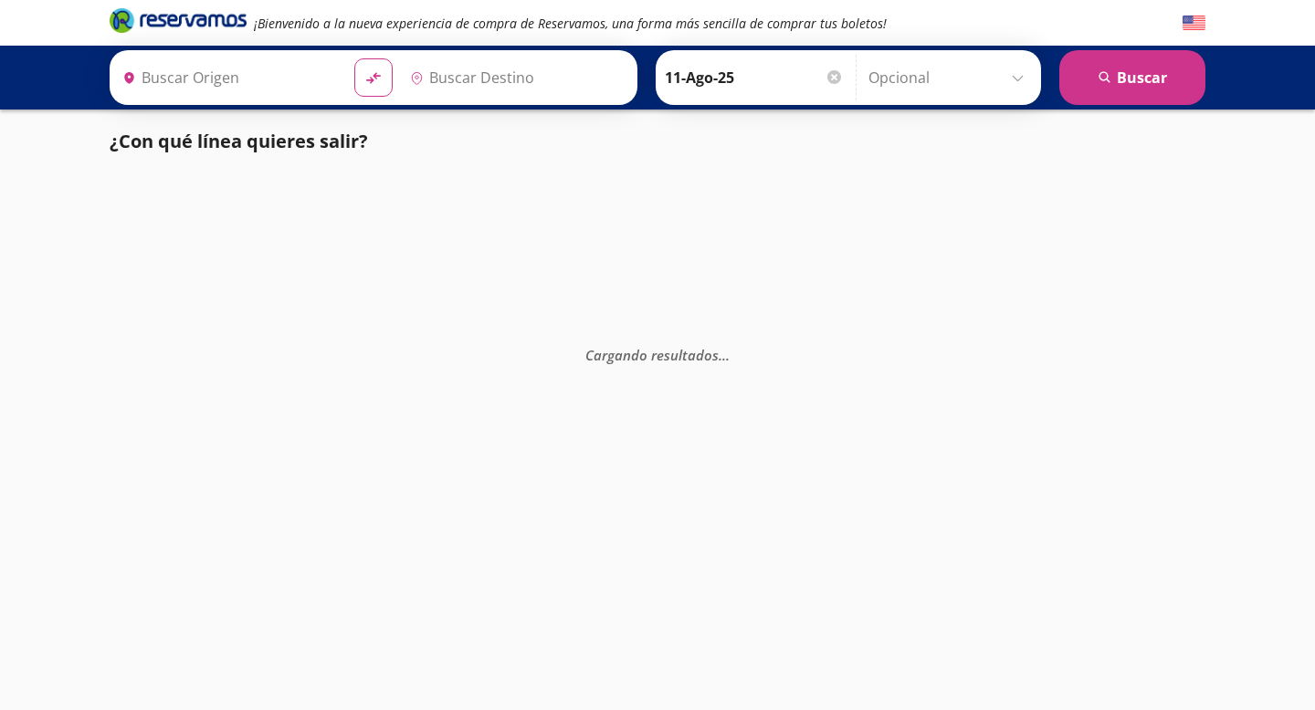
type input "Central Zapopan, [GEOGRAPHIC_DATA]"
type input "[GEOGRAPHIC_DATA], [GEOGRAPHIC_DATA]"
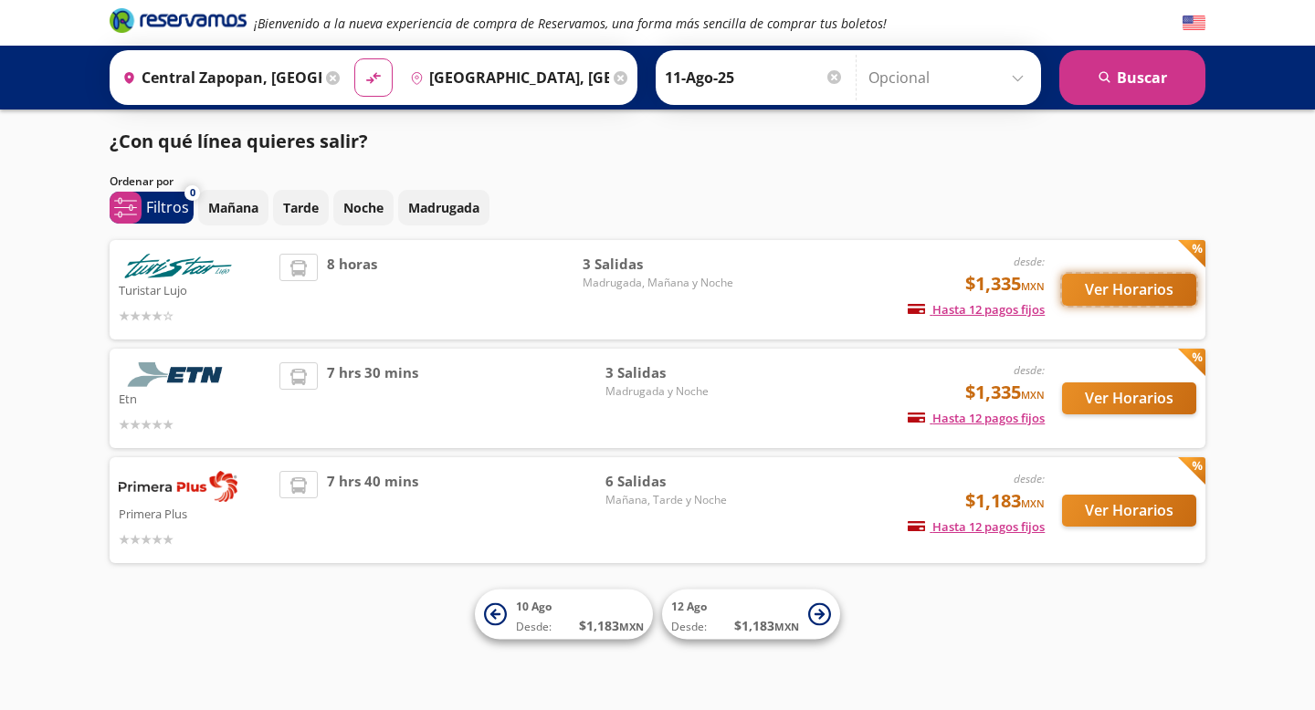
click at [1108, 290] on button "Ver Horarios" at bounding box center [1129, 290] width 134 height 32
click at [201, 378] on img at bounding box center [178, 374] width 119 height 25
click at [1140, 401] on button "Ver Horarios" at bounding box center [1129, 399] width 134 height 32
click at [1125, 504] on button "Ver Horarios" at bounding box center [1129, 511] width 134 height 32
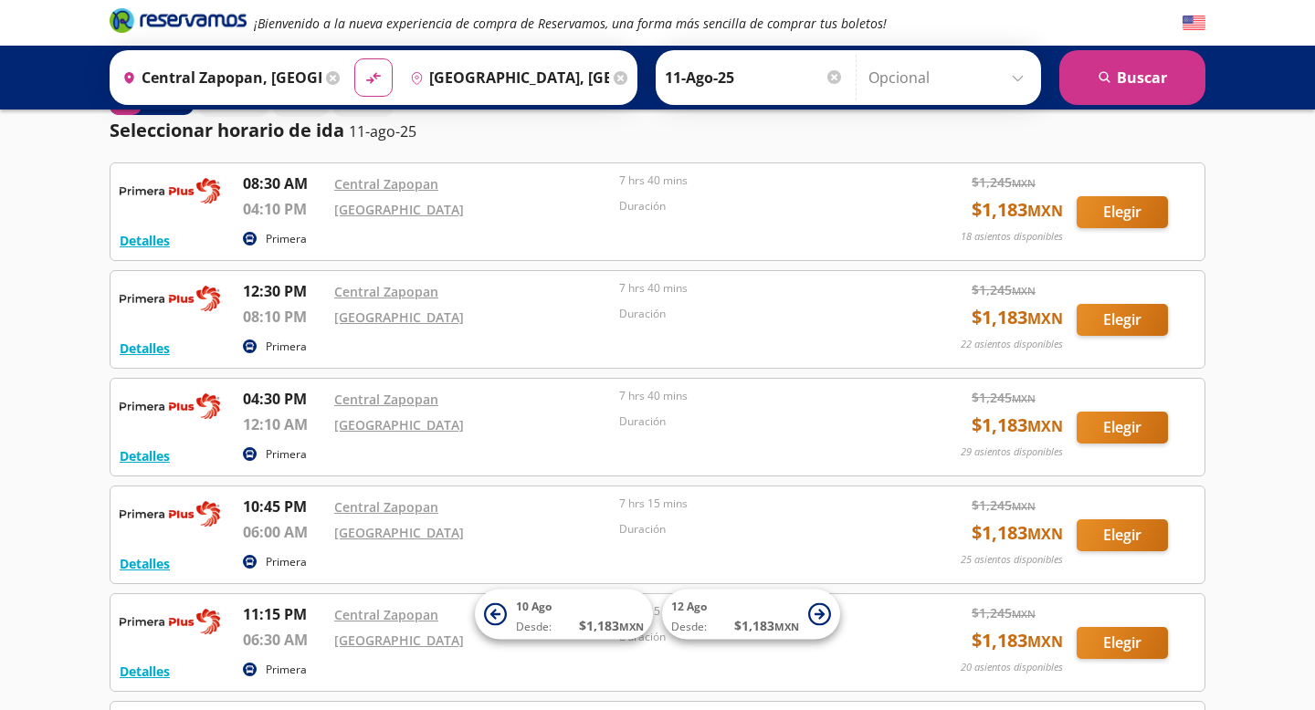
scroll to position [48, 0]
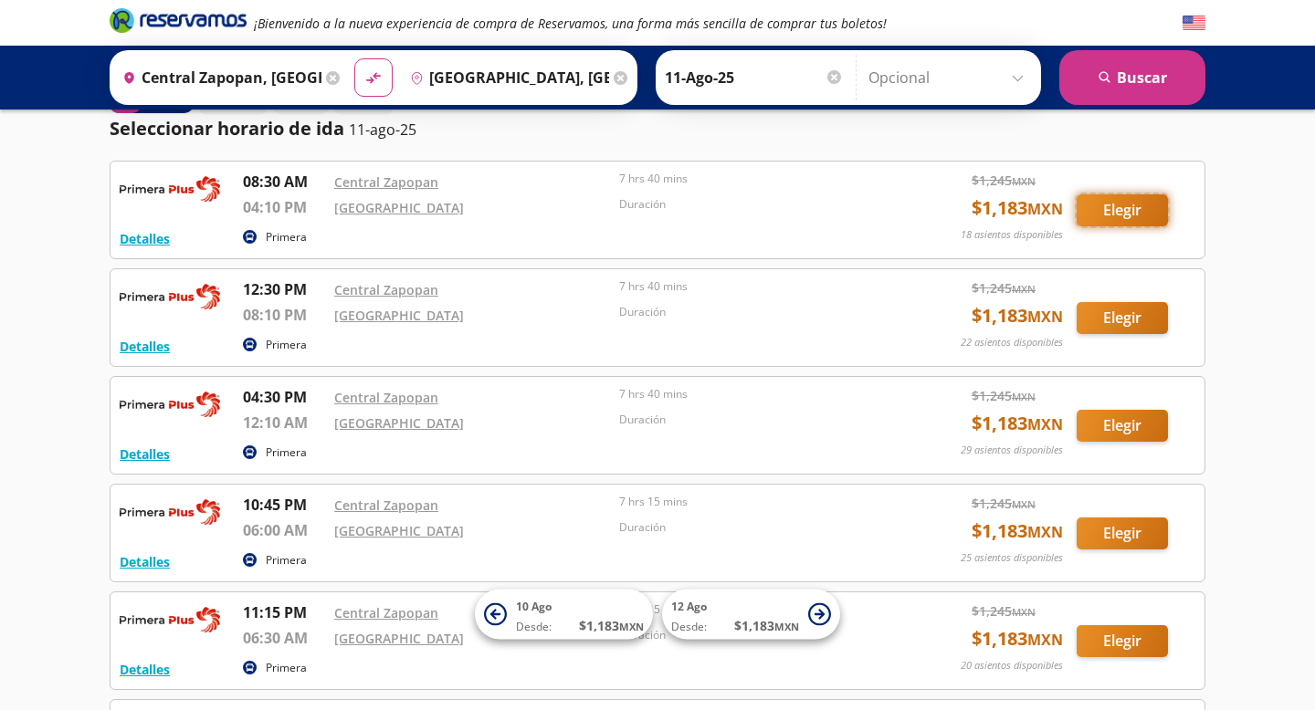
click at [1124, 214] on button "Elegir" at bounding box center [1122, 210] width 91 height 32
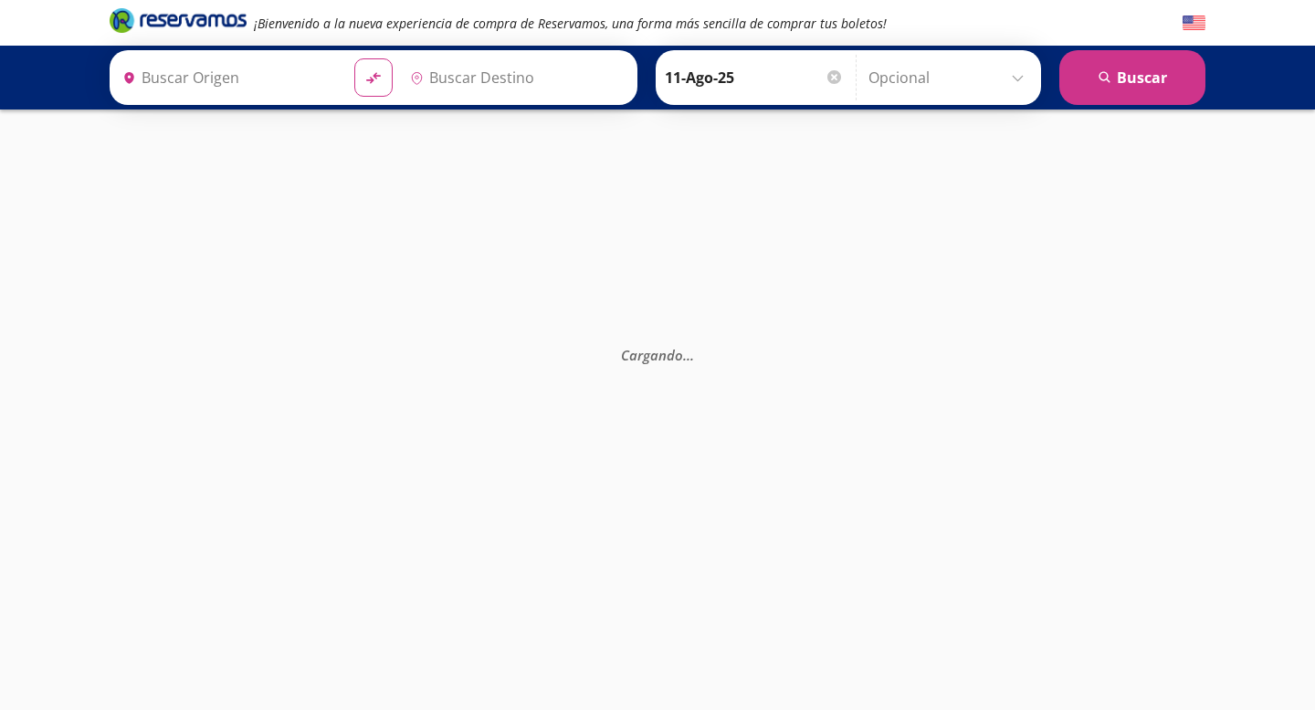
type input "Central Zapopan, [GEOGRAPHIC_DATA]"
type input "[GEOGRAPHIC_DATA], [GEOGRAPHIC_DATA]"
